Goal: Task Accomplishment & Management: Complete application form

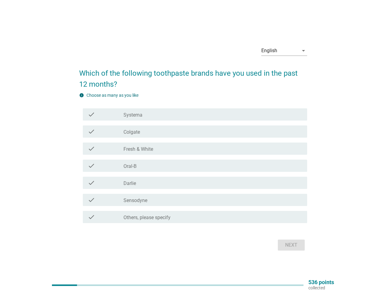
click at [193, 147] on div "check_box_outline_blank Fresh & White" at bounding box center [212, 148] width 179 height 7
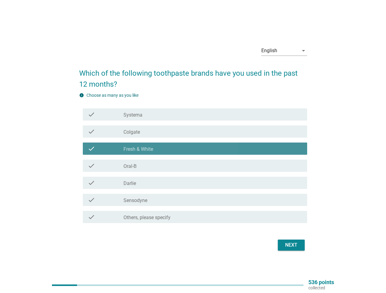
click at [284, 51] on div "English" at bounding box center [279, 51] width 37 height 10
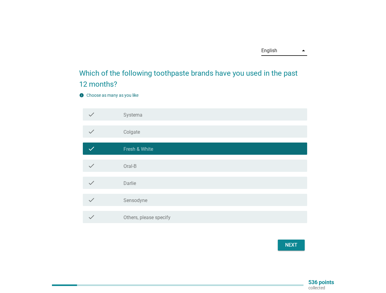
click at [193, 159] on div "check check_box_outline_blank Oral-B" at bounding box center [193, 165] width 228 height 17
click at [195, 114] on div "check_box_outline_blank Systema" at bounding box center [212, 114] width 179 height 7
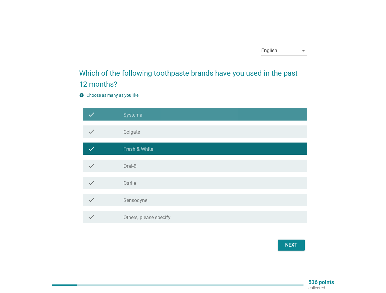
click at [195, 114] on div "check_box_outline_blank Systema" at bounding box center [212, 114] width 179 height 7
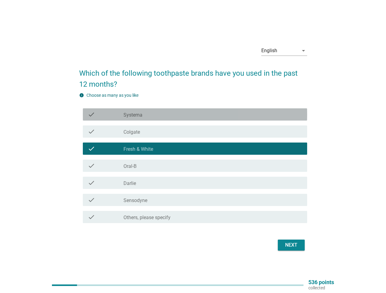
click at [133, 115] on label "Systema" at bounding box center [132, 115] width 19 height 6
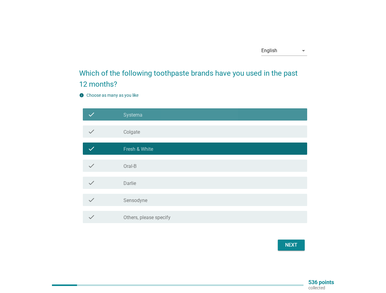
click at [133, 115] on label "Systema" at bounding box center [132, 115] width 19 height 6
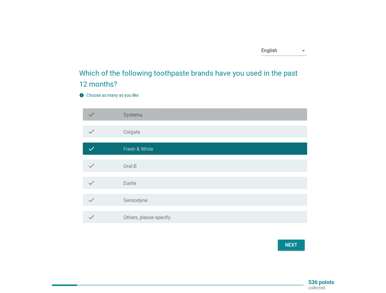
click at [195, 132] on div "check_box_outline_blank Colgate" at bounding box center [212, 131] width 179 height 7
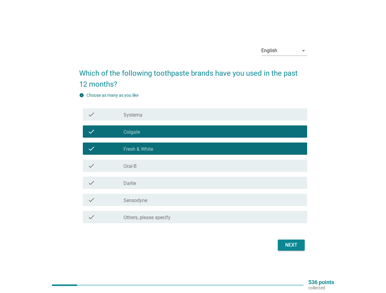
click at [195, 132] on div "check_box_outline_blank Colgate" at bounding box center [212, 131] width 179 height 7
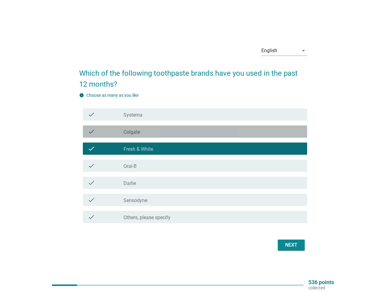
click at [132, 132] on label "Colgate" at bounding box center [131, 132] width 16 height 6
